Goal: Find specific page/section: Find specific page/section

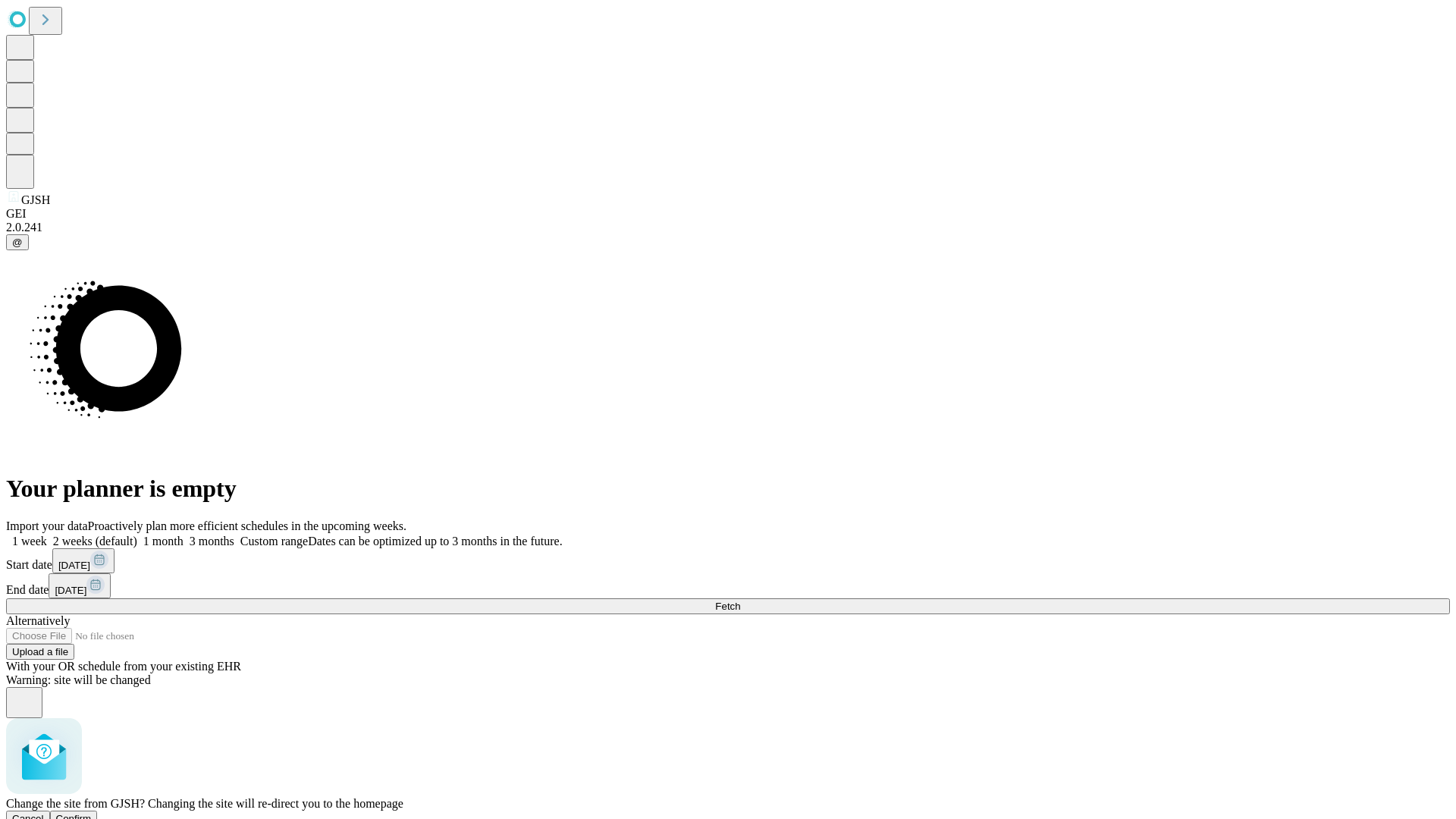
click at [92, 812] on span "Confirm" at bounding box center [74, 818] width 35 height 11
click at [47, 535] on label "1 week" at bounding box center [26, 541] width 41 height 13
click at [740, 600] on span "Fetch" at bounding box center [728, 606] width 25 height 11
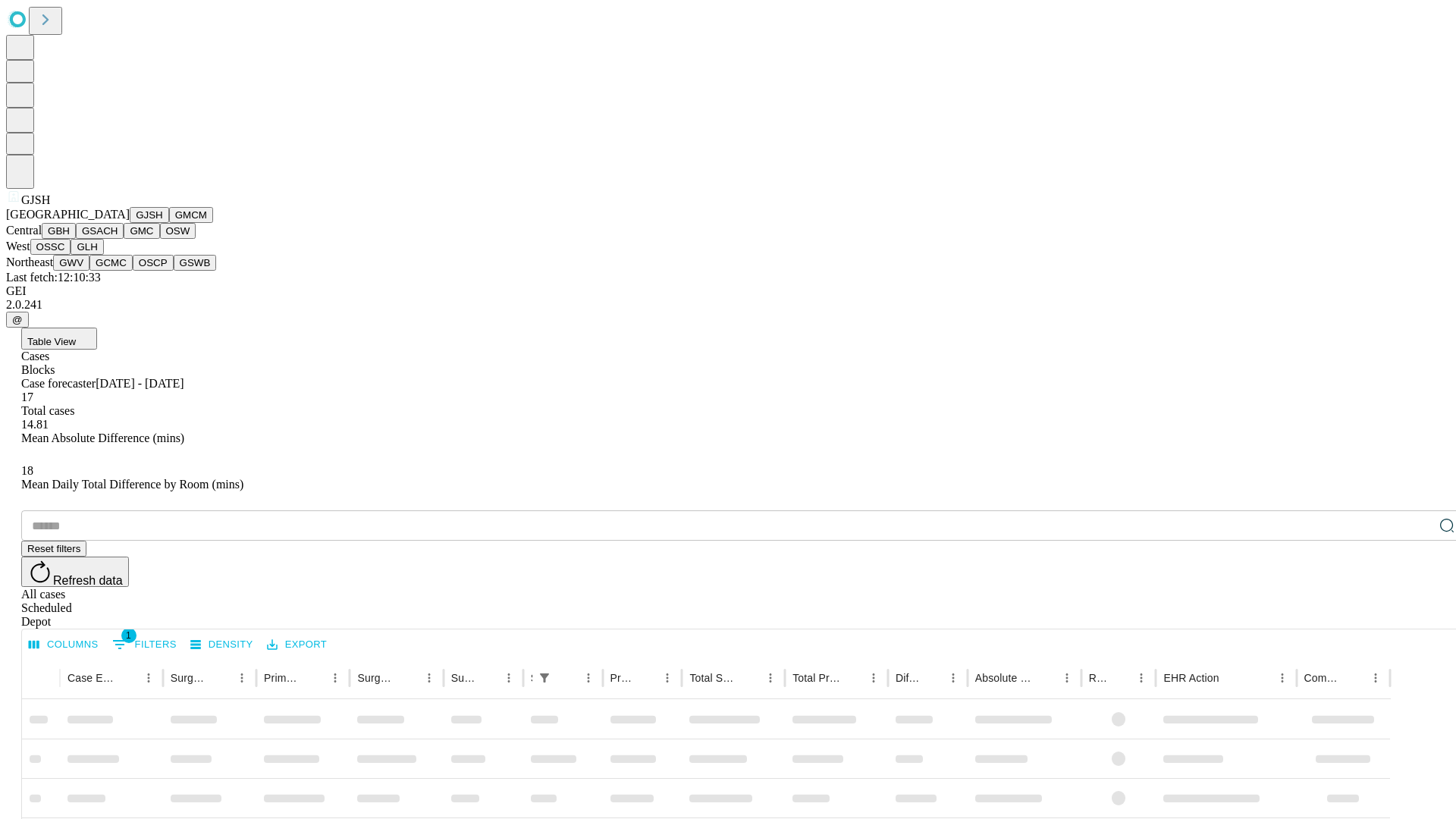
click at [169, 222] on button "GMCM" at bounding box center [191, 215] width 44 height 16
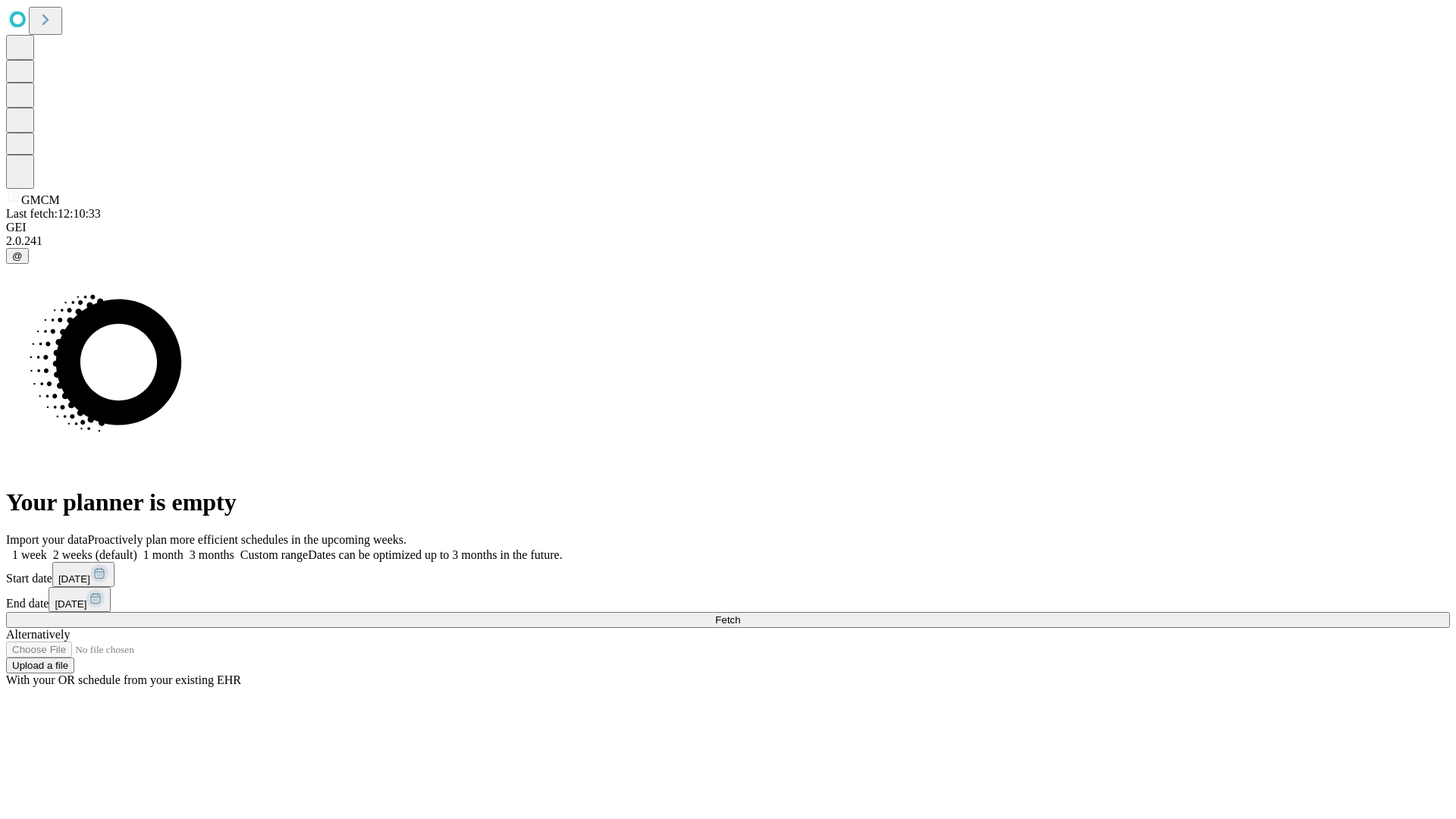
click at [47, 548] on label "1 week" at bounding box center [26, 555] width 41 height 13
click at [740, 614] on span "Fetch" at bounding box center [728, 620] width 25 height 11
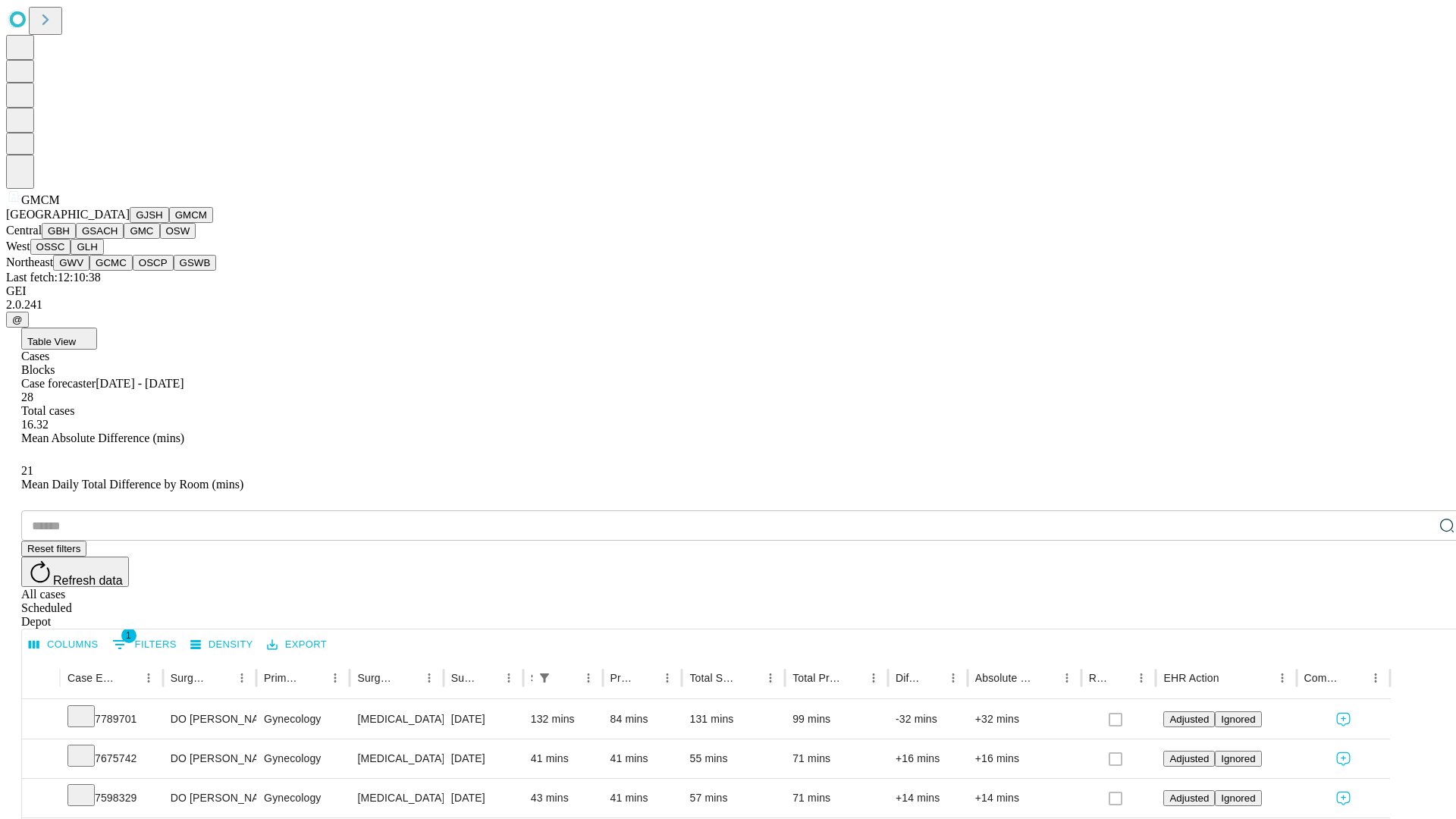
click at [75, 239] on button "GBH" at bounding box center [59, 230] width 34 height 16
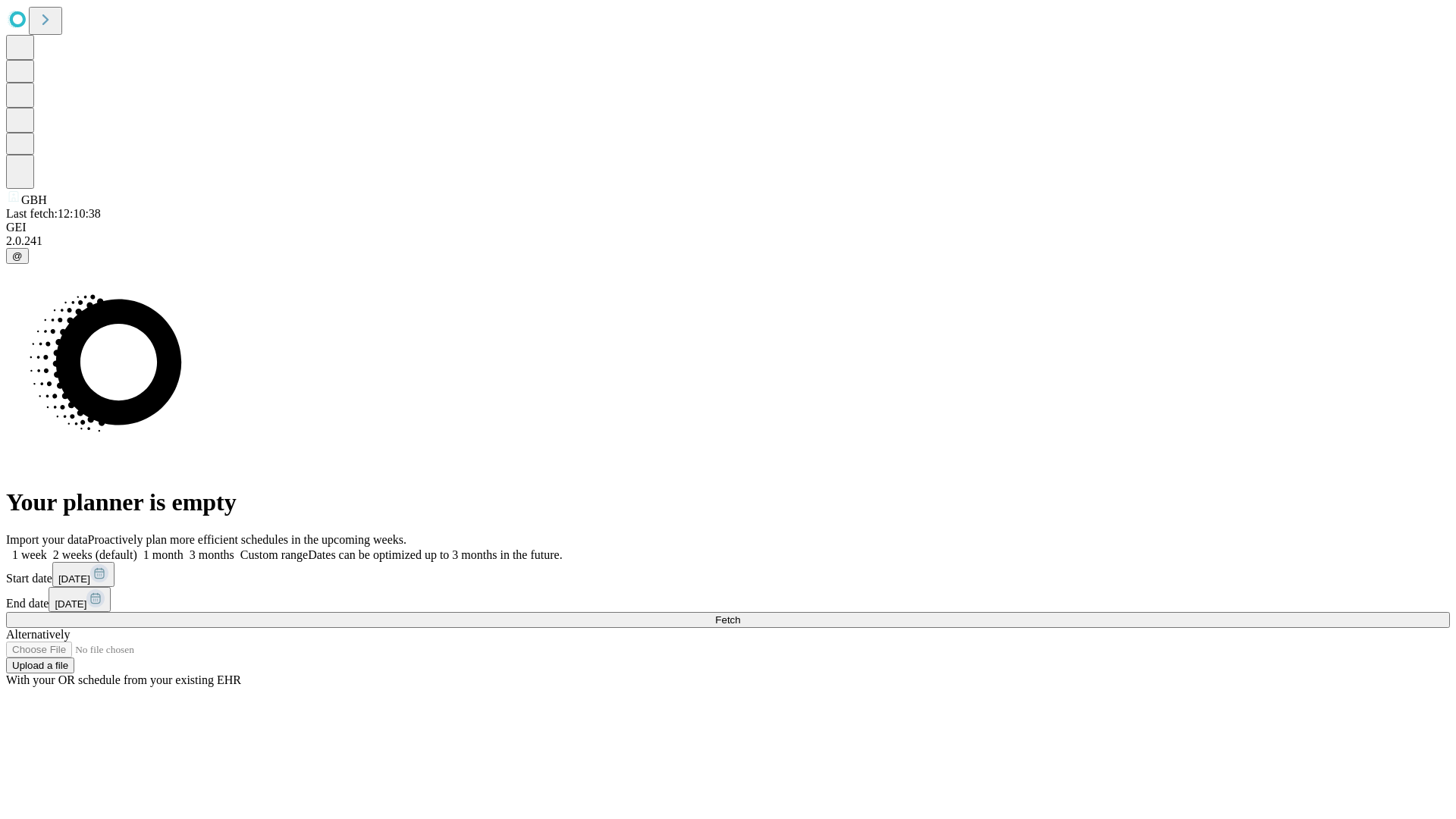
click at [47, 548] on label "1 week" at bounding box center [26, 555] width 41 height 13
click at [740, 614] on span "Fetch" at bounding box center [728, 620] width 25 height 11
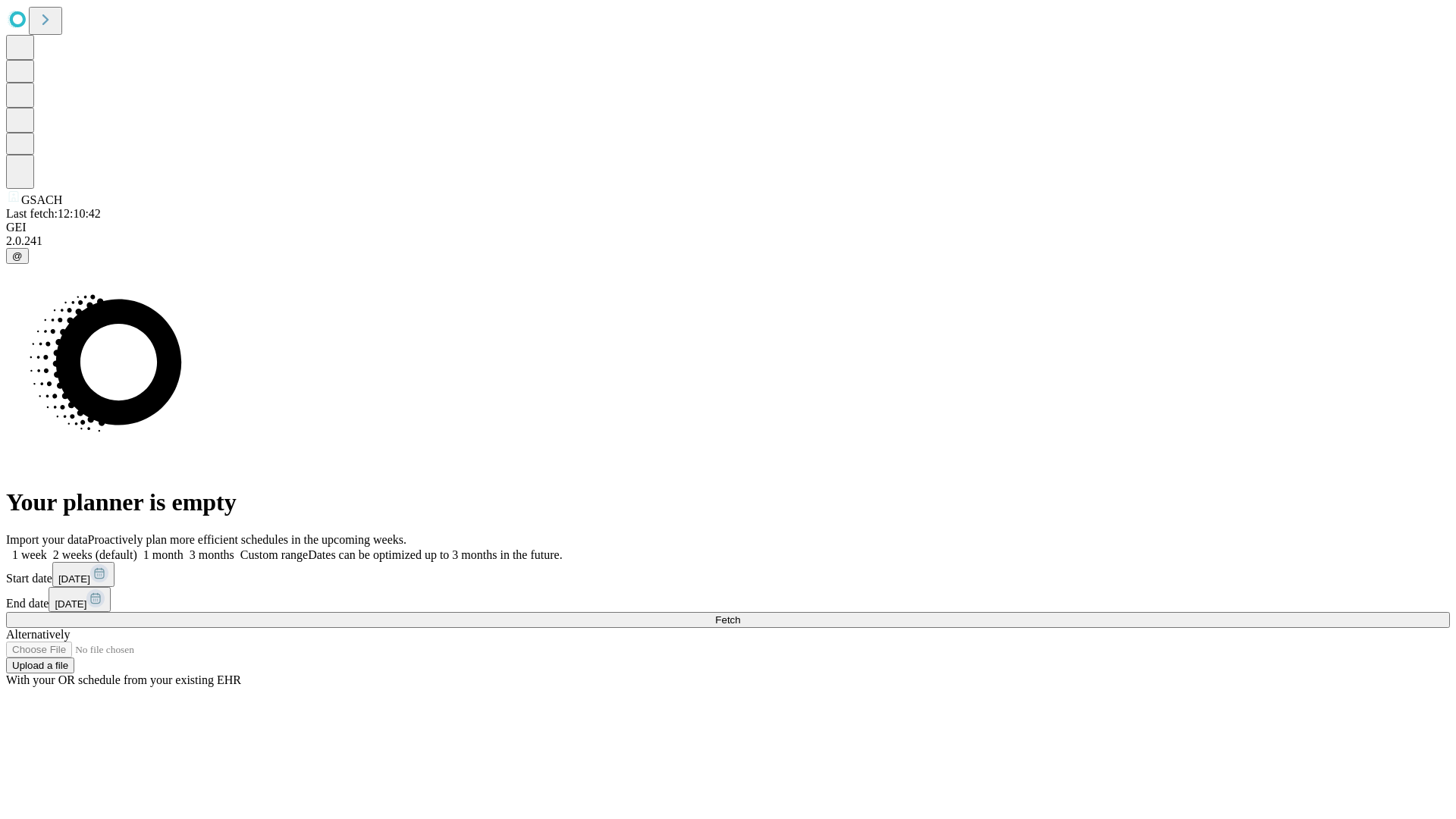
click at [740, 614] on span "Fetch" at bounding box center [728, 620] width 25 height 11
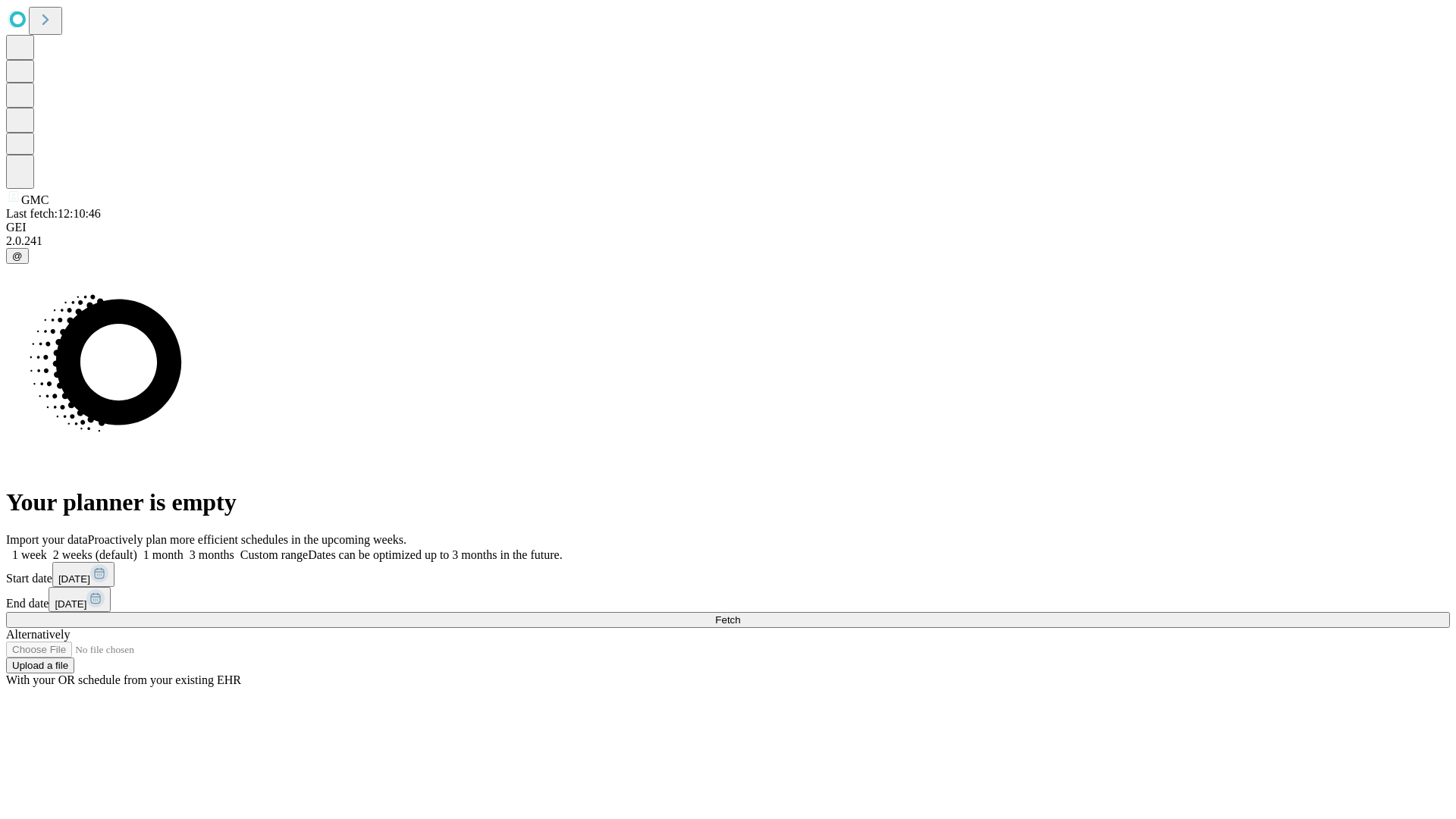
click at [740, 614] on span "Fetch" at bounding box center [728, 620] width 25 height 11
click at [47, 548] on label "1 week" at bounding box center [26, 555] width 41 height 13
click at [740, 614] on span "Fetch" at bounding box center [728, 620] width 25 height 11
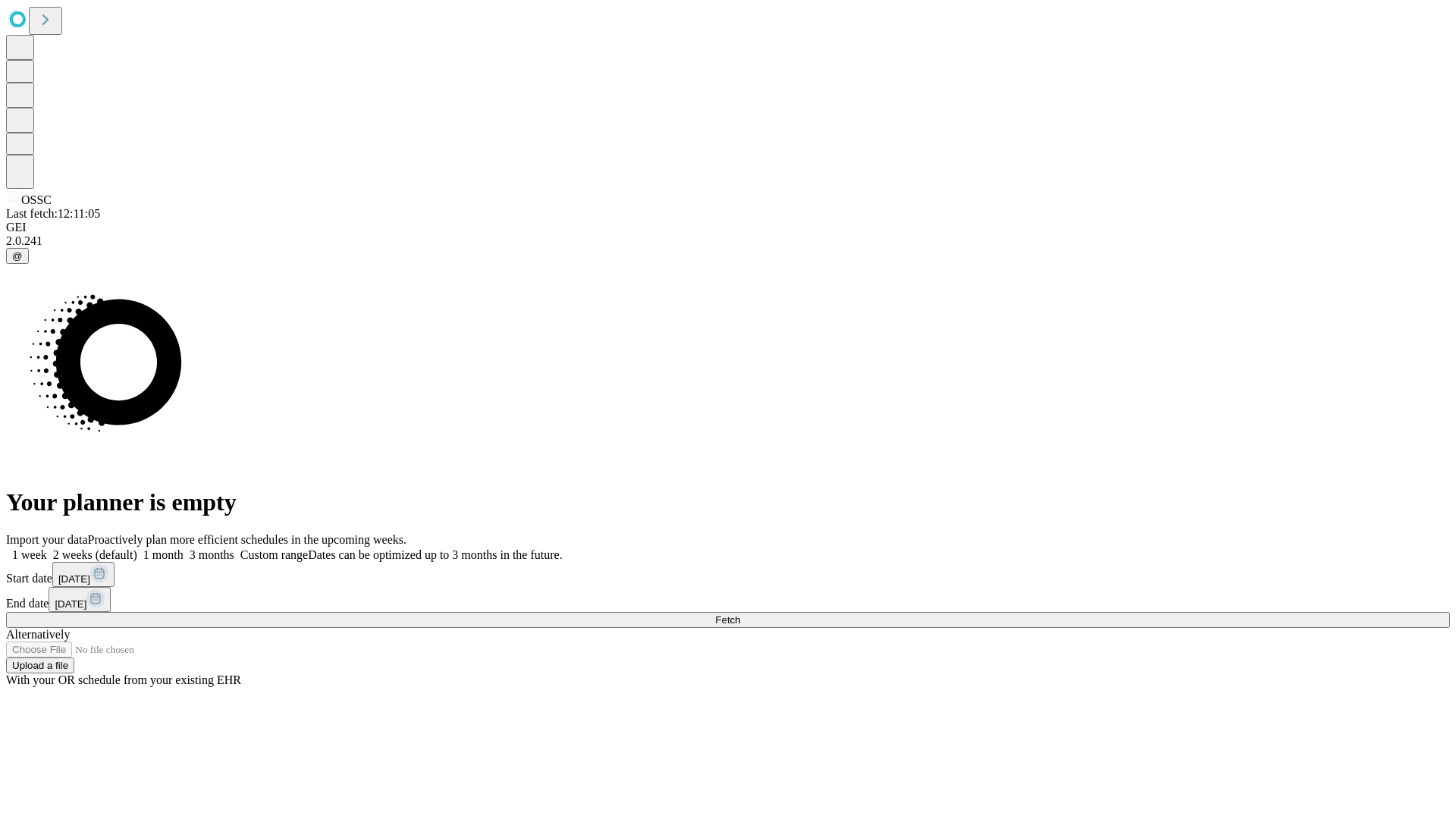
click at [47, 548] on label "1 week" at bounding box center [26, 555] width 41 height 13
click at [740, 614] on span "Fetch" at bounding box center [728, 620] width 25 height 11
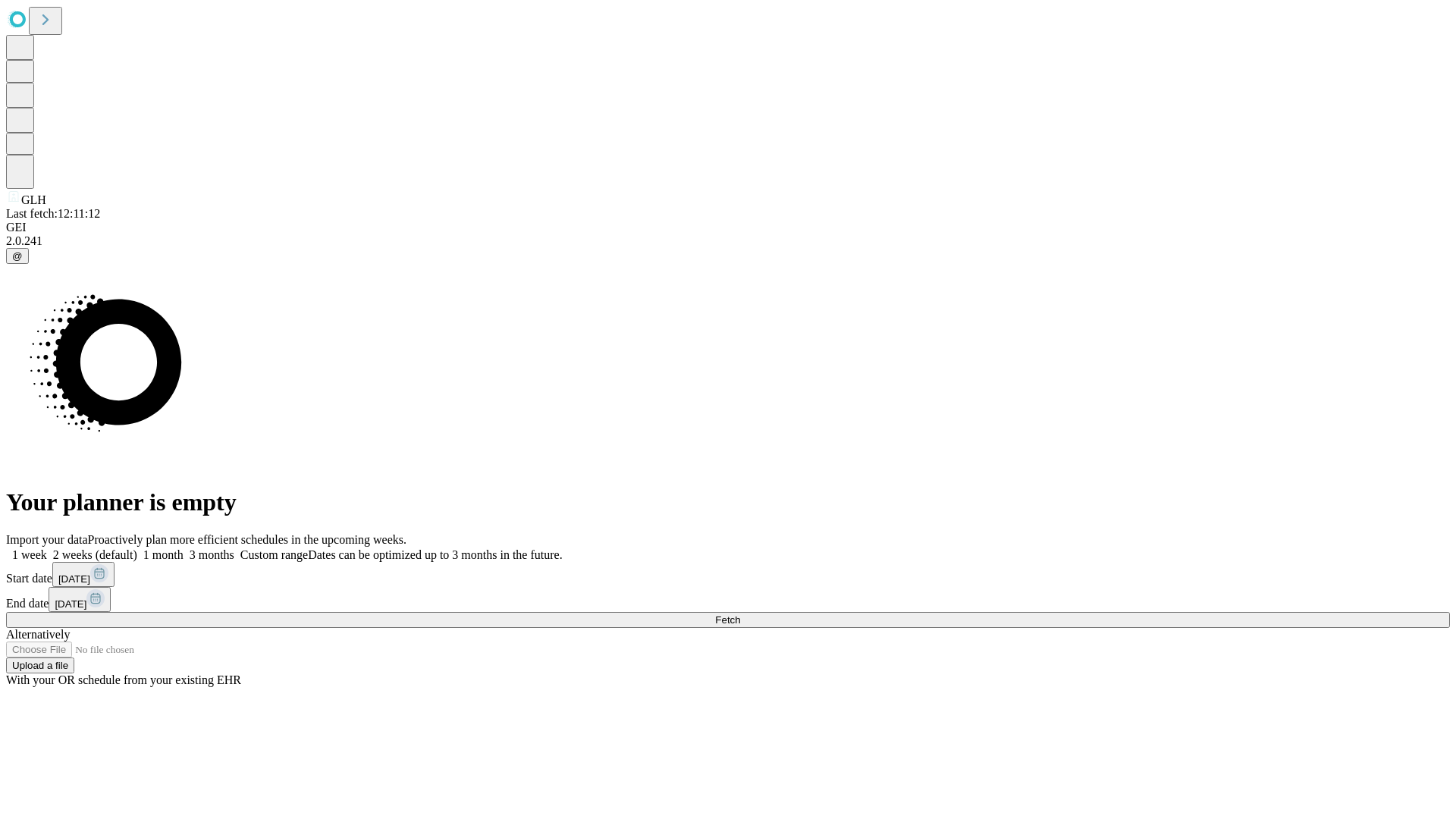
click at [47, 548] on label "1 week" at bounding box center [26, 555] width 41 height 13
click at [740, 614] on span "Fetch" at bounding box center [728, 620] width 25 height 11
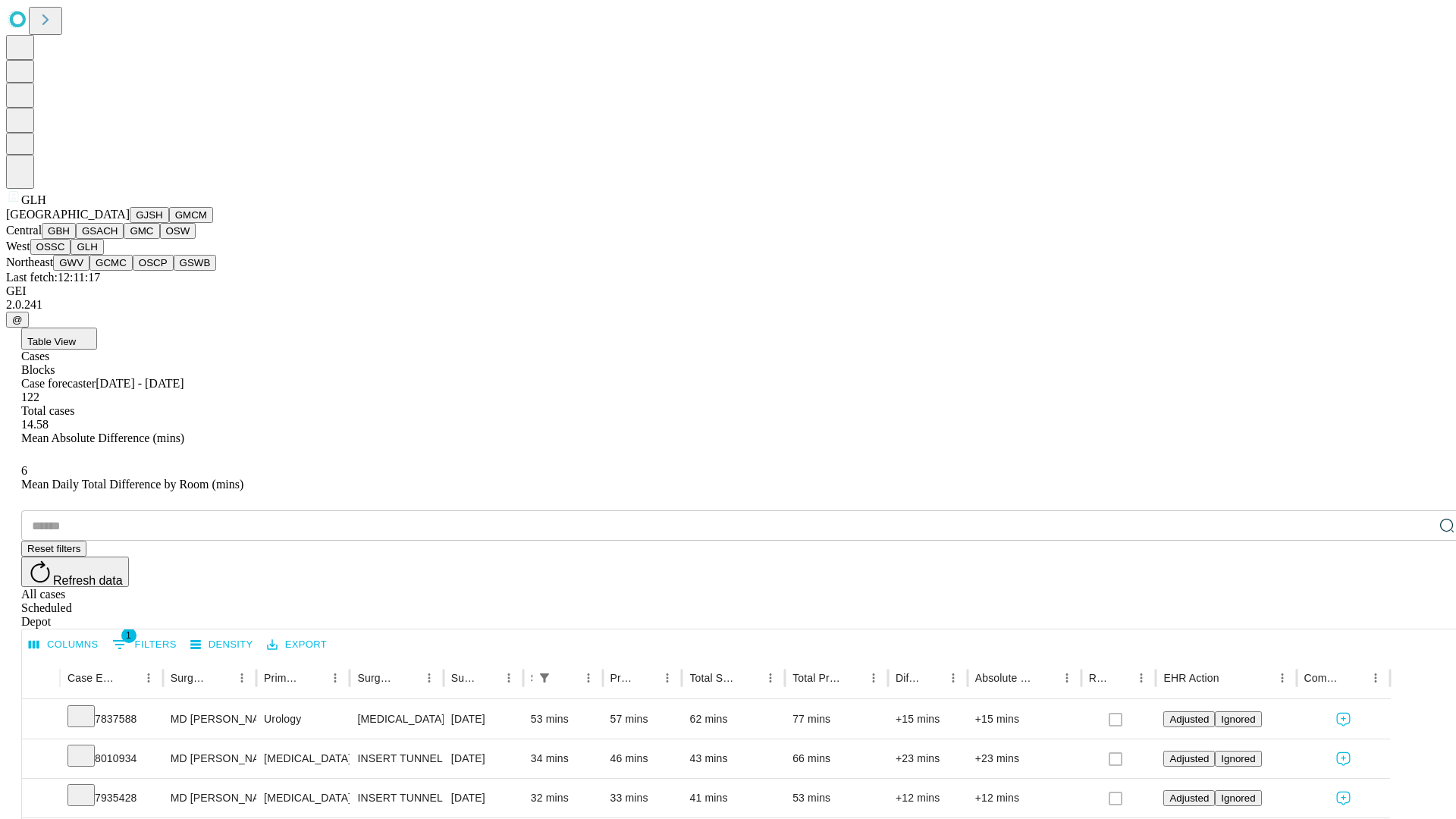
click at [90, 271] on button "GWV" at bounding box center [72, 262] width 36 height 16
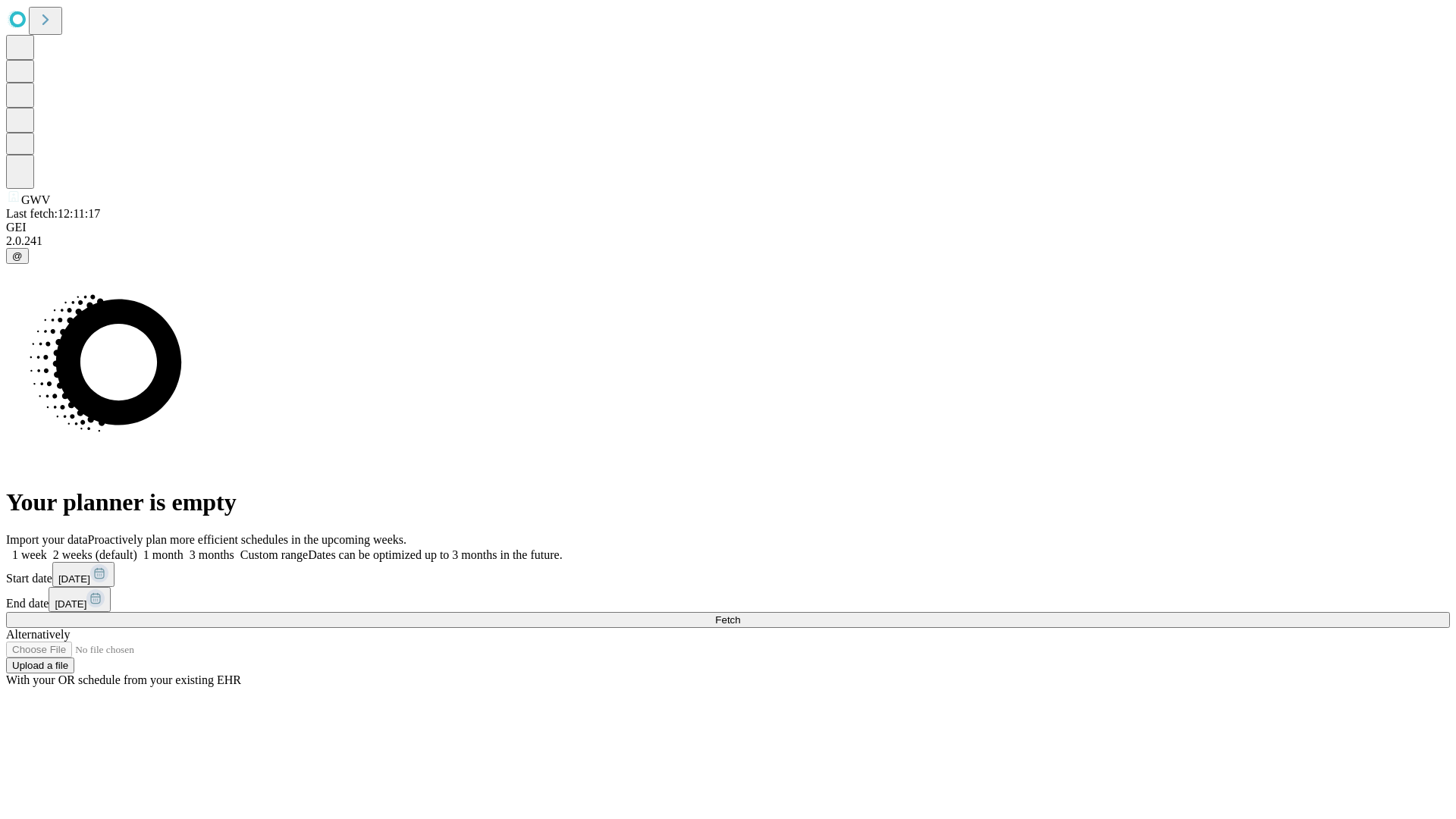
click at [47, 548] on label "1 week" at bounding box center [26, 555] width 41 height 13
click at [740, 614] on span "Fetch" at bounding box center [728, 620] width 25 height 11
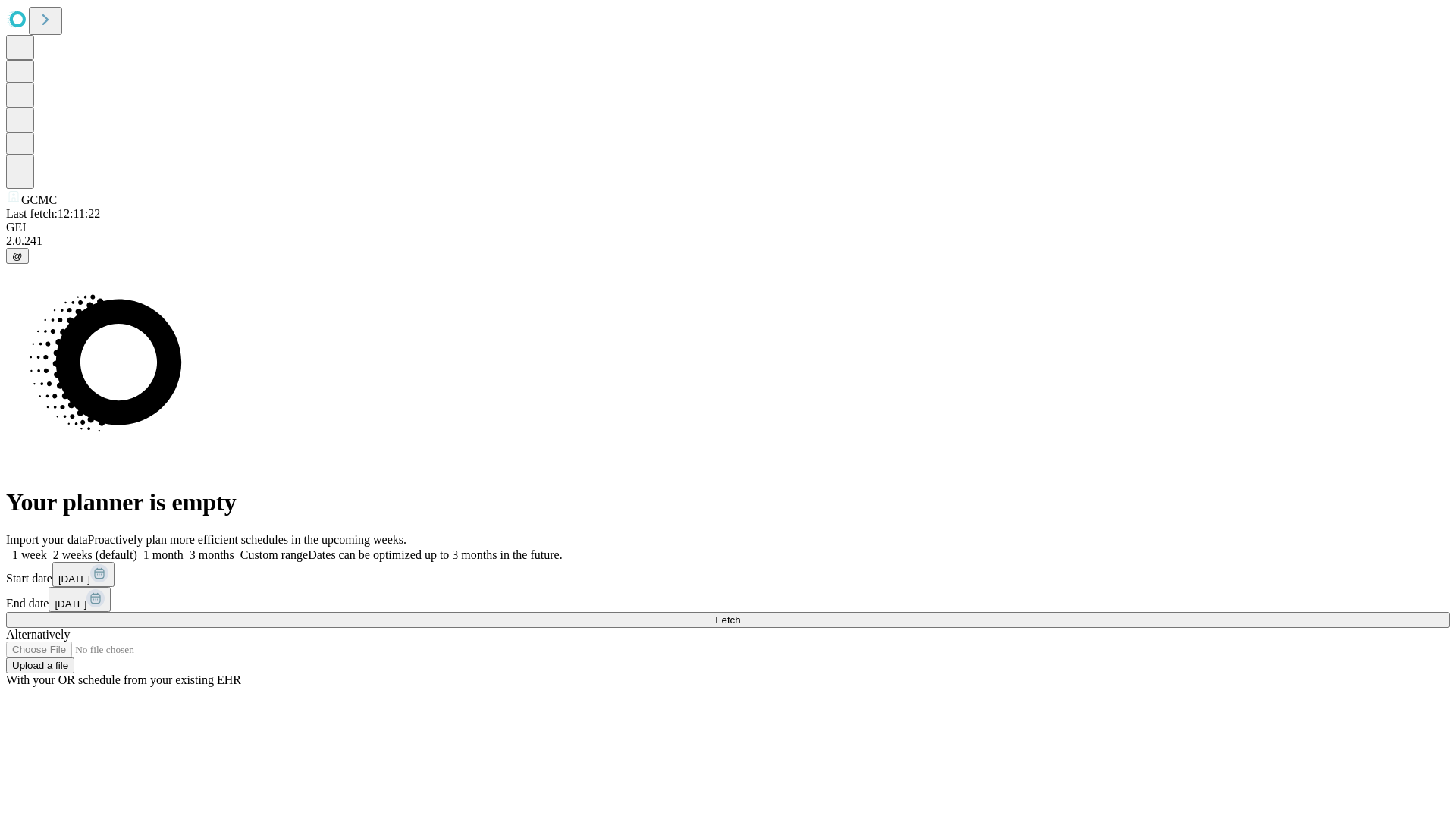
click at [740, 614] on span "Fetch" at bounding box center [728, 620] width 25 height 11
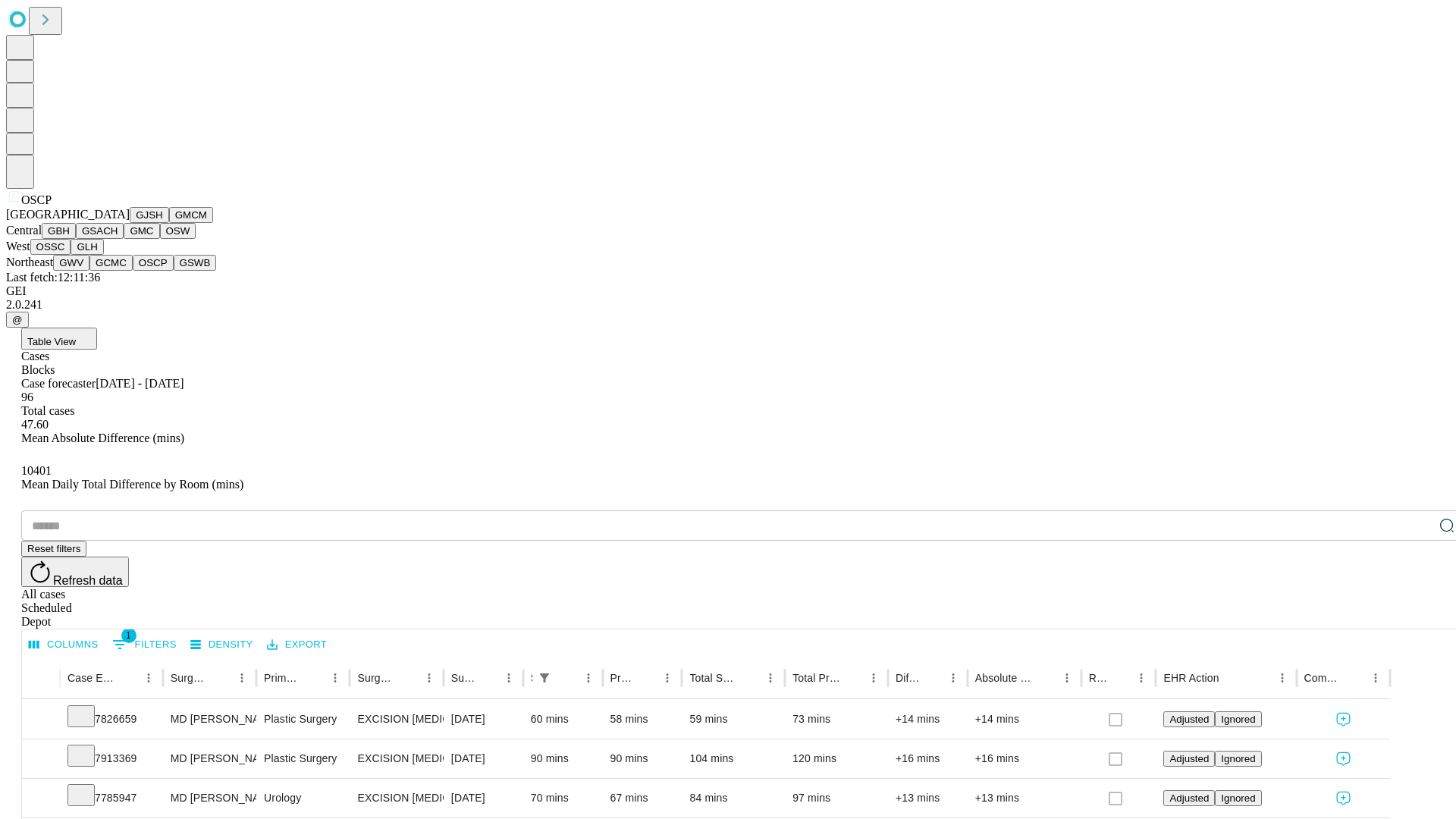
click at [174, 271] on button "GSWB" at bounding box center [195, 262] width 43 height 16
